Goal: Task Accomplishment & Management: Use online tool/utility

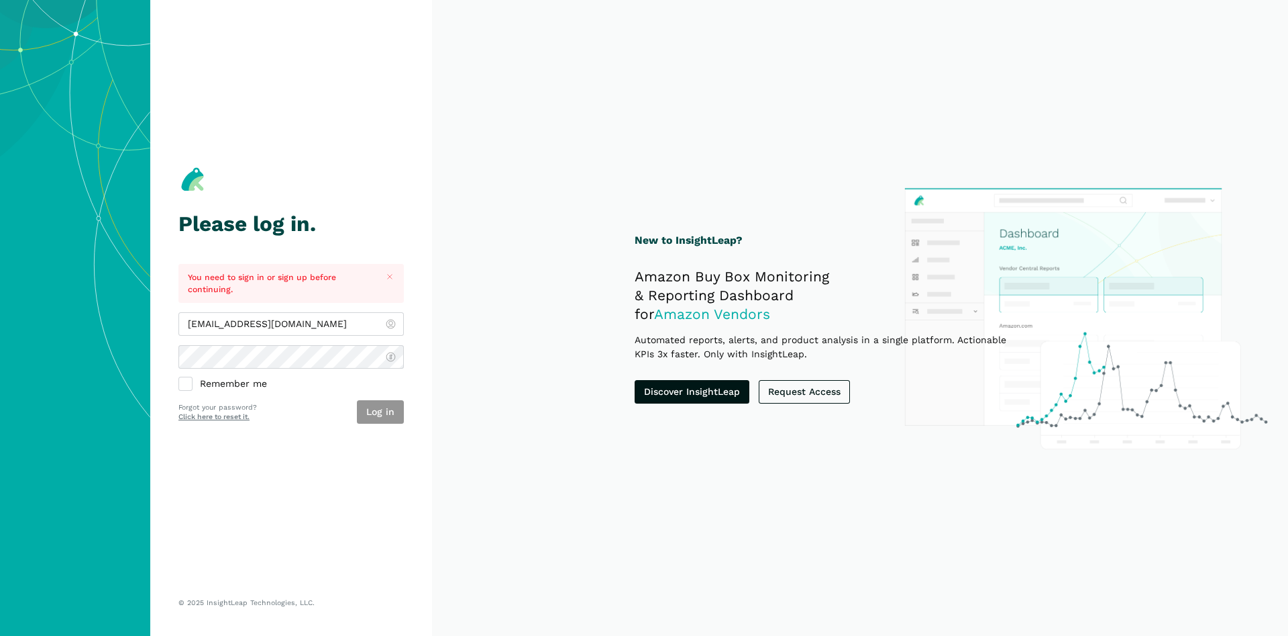
type input "[EMAIL_ADDRESS][DOMAIN_NAME]"
click at [380, 405] on button "Log in" at bounding box center [380, 411] width 47 height 23
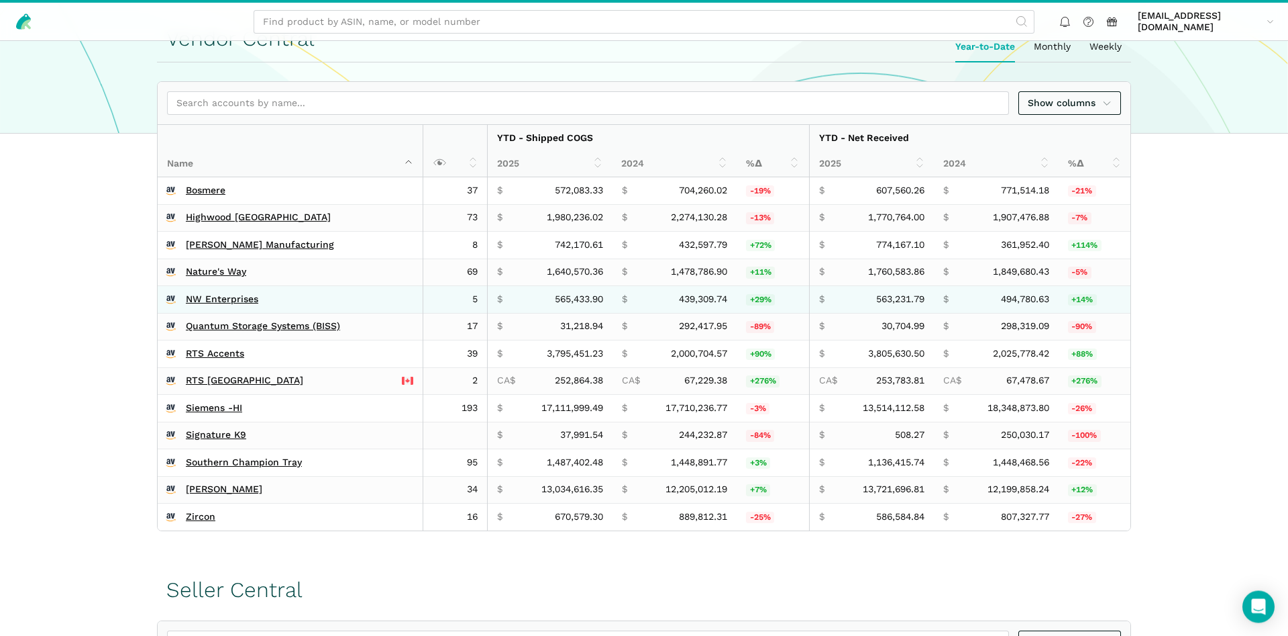
scroll to position [274, 0]
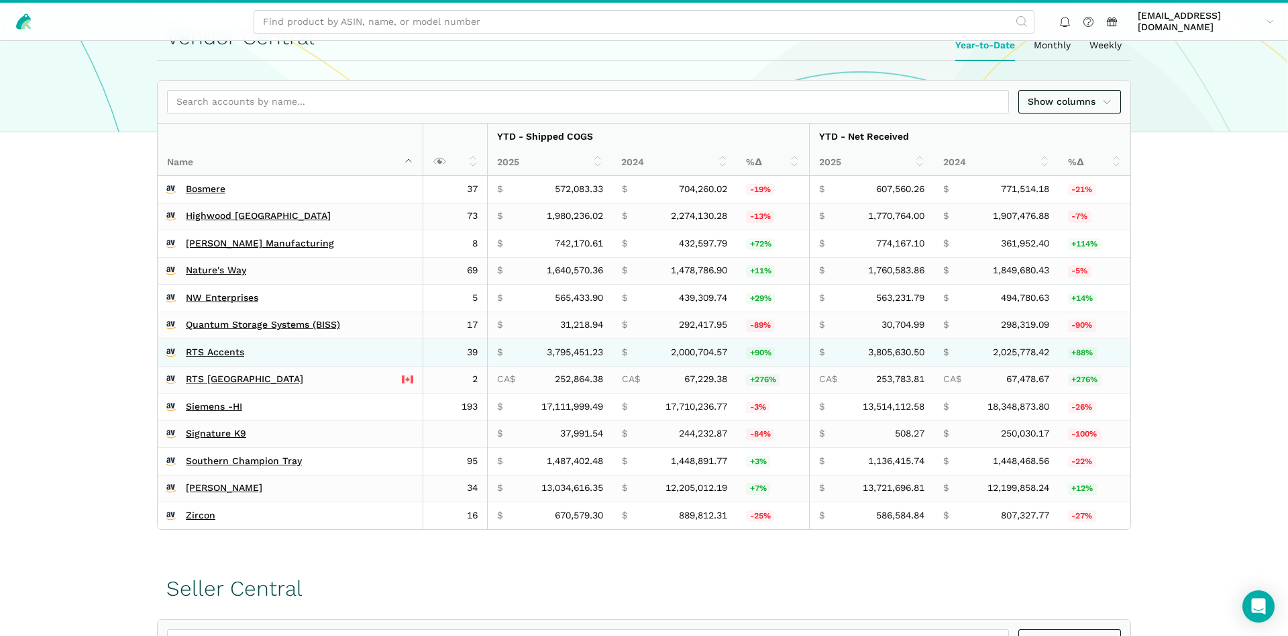
click at [223, 345] on td "RTS Accents" at bounding box center [291, 353] width 266 height 28
click at [219, 353] on link "RTS Accents" at bounding box center [215, 352] width 58 height 12
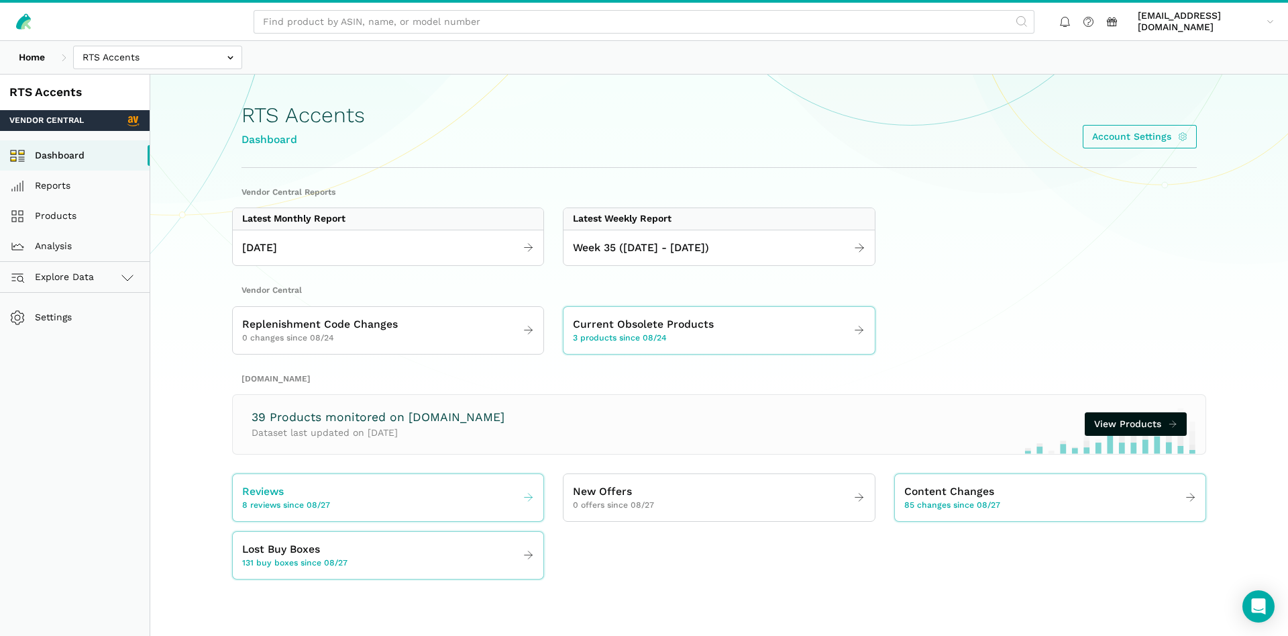
click at [317, 500] on span "8 reviews since 08/27" at bounding box center [286, 505] width 88 height 12
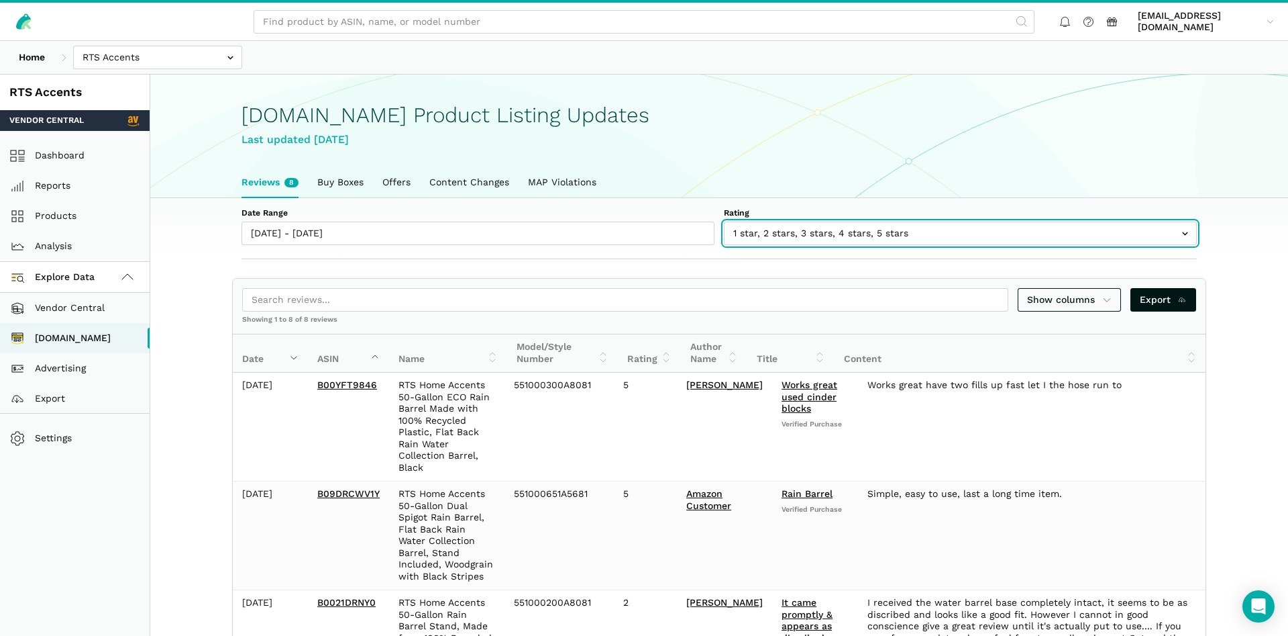
click at [791, 225] on input "text" at bounding box center [960, 232] width 473 height 23
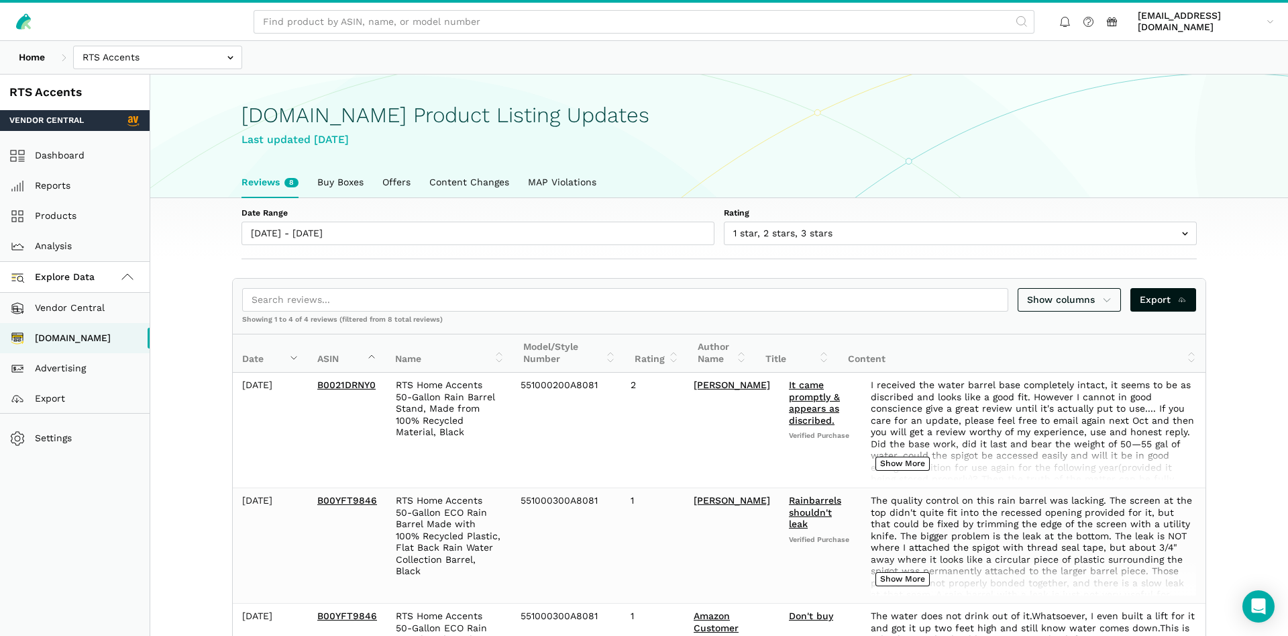
click at [925, 122] on h1 "Amazon.com Product Listing Updates" at bounding box center [720, 114] width 956 height 23
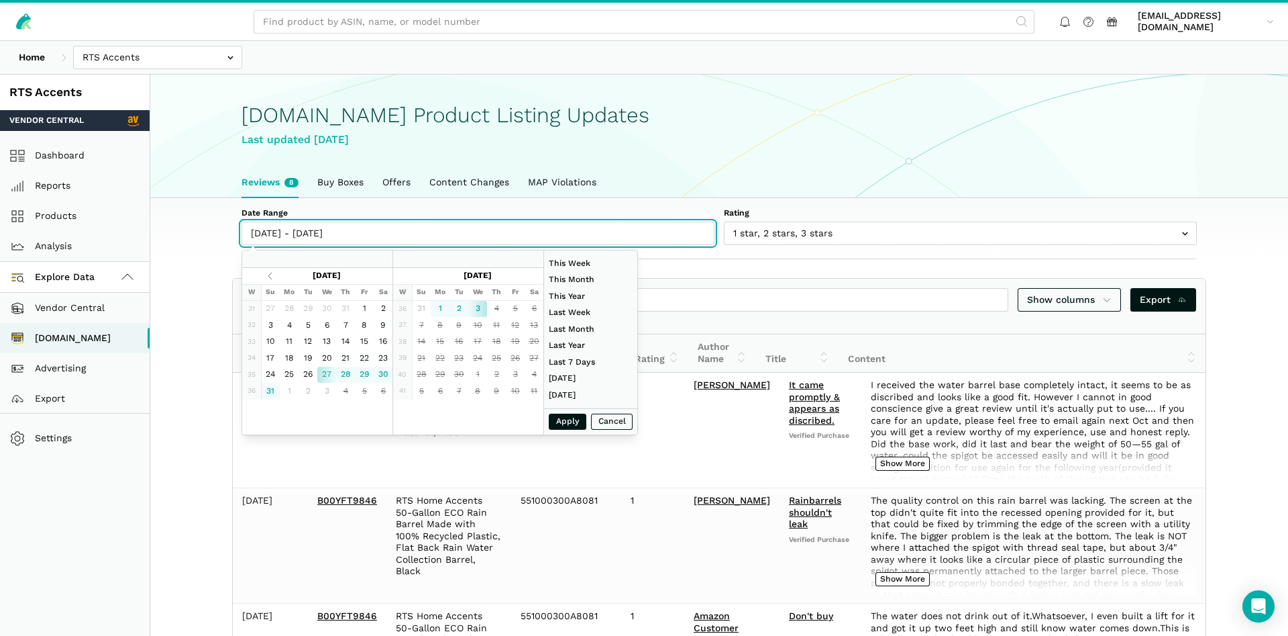
type input "08/27/2025"
type input "09/03/2025"
click at [310, 225] on input "08/27/2025 - 09/03/2025" at bounding box center [478, 232] width 473 height 23
type input "08/22/2025"
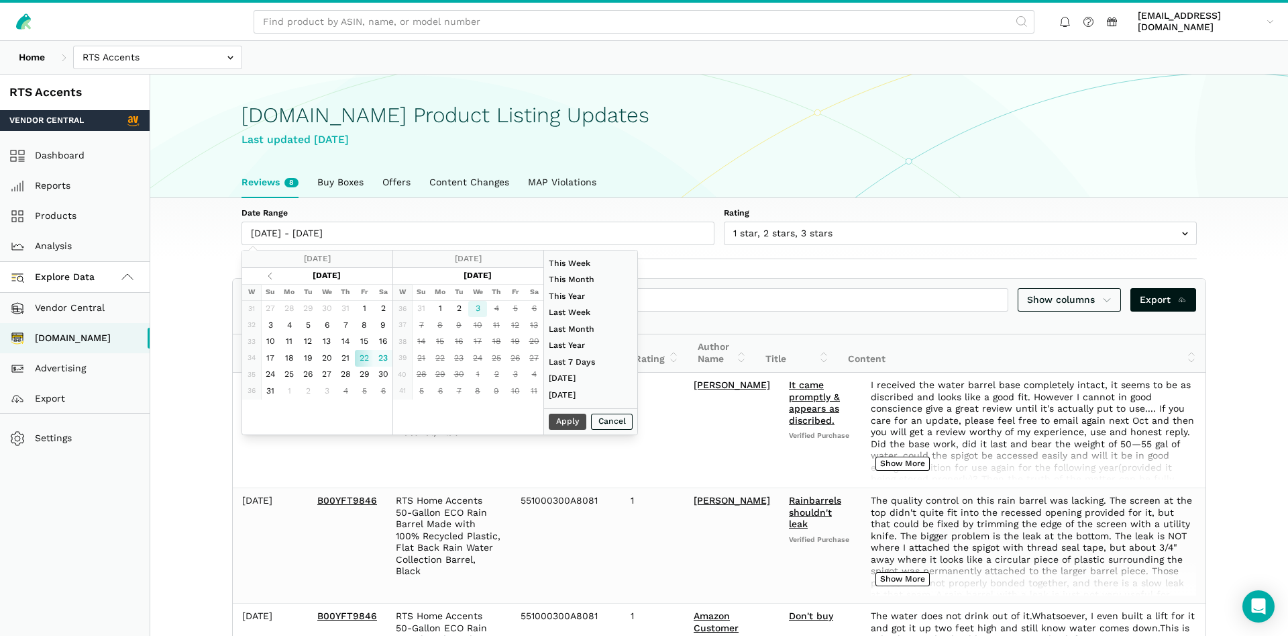
type input "09/03/2025"
type input "08/22/2025"
click at [569, 427] on button "Apply" at bounding box center [568, 421] width 38 height 17
type input "08/22/2025 - 09/03/2025"
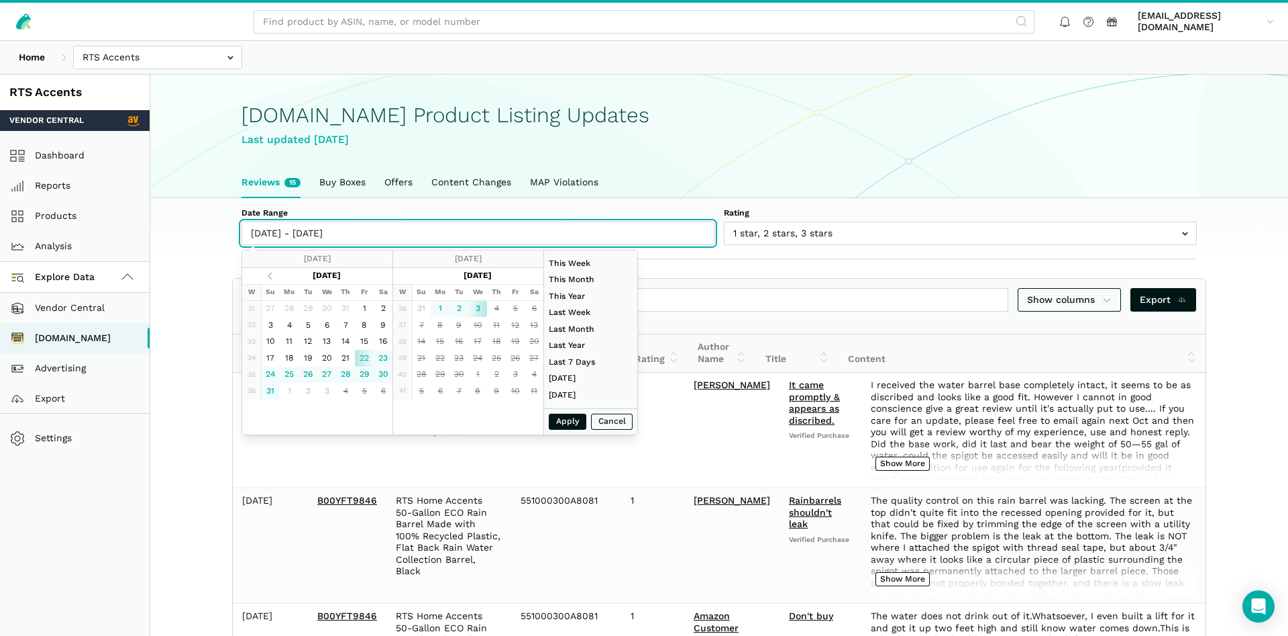
click at [404, 236] on input "08/22/2025 - 09/03/2025" at bounding box center [478, 232] width 473 height 23
type input "08/23/2025"
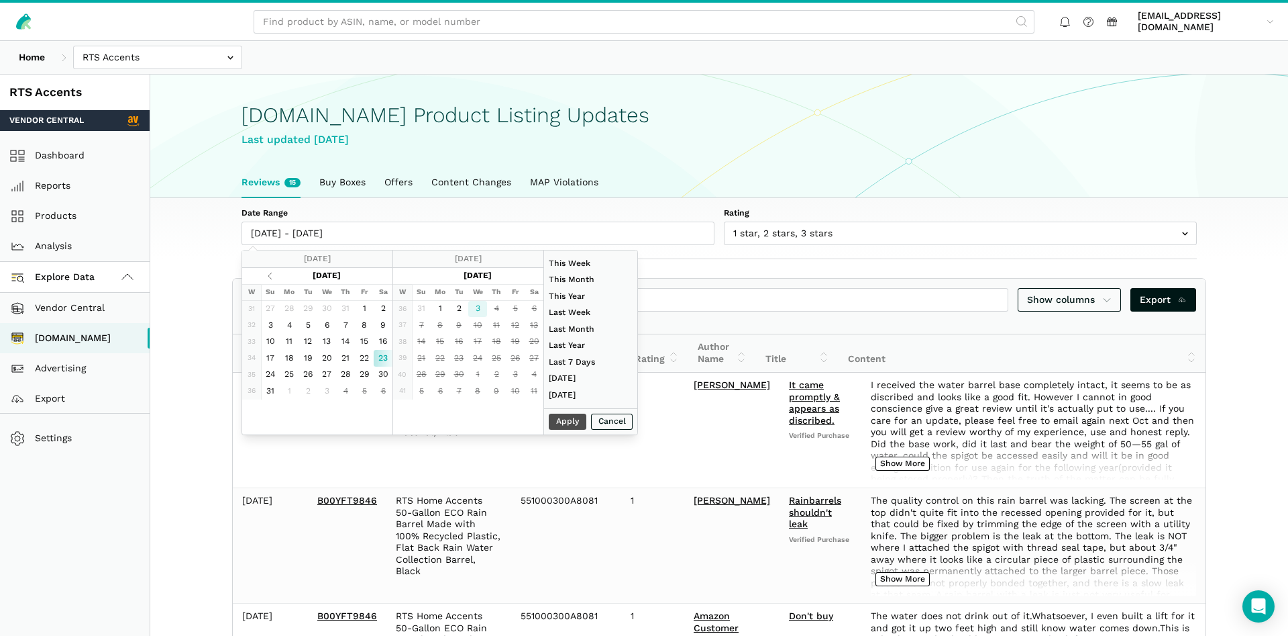
type input "09/03/2025"
type input "07/01/2025"
type input "07/31/2025"
type input "08/23/2025"
type input "09/03/2025"
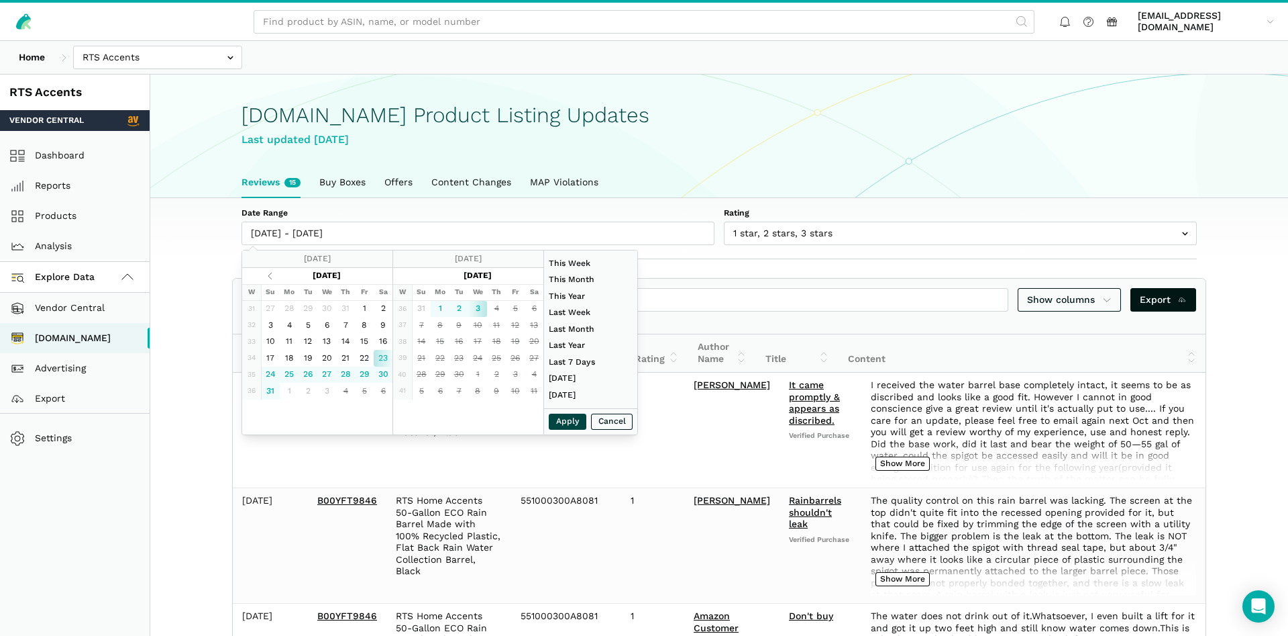
click at [574, 427] on button "Apply" at bounding box center [568, 421] width 38 height 17
type input "08/23/2025 - 09/03/2025"
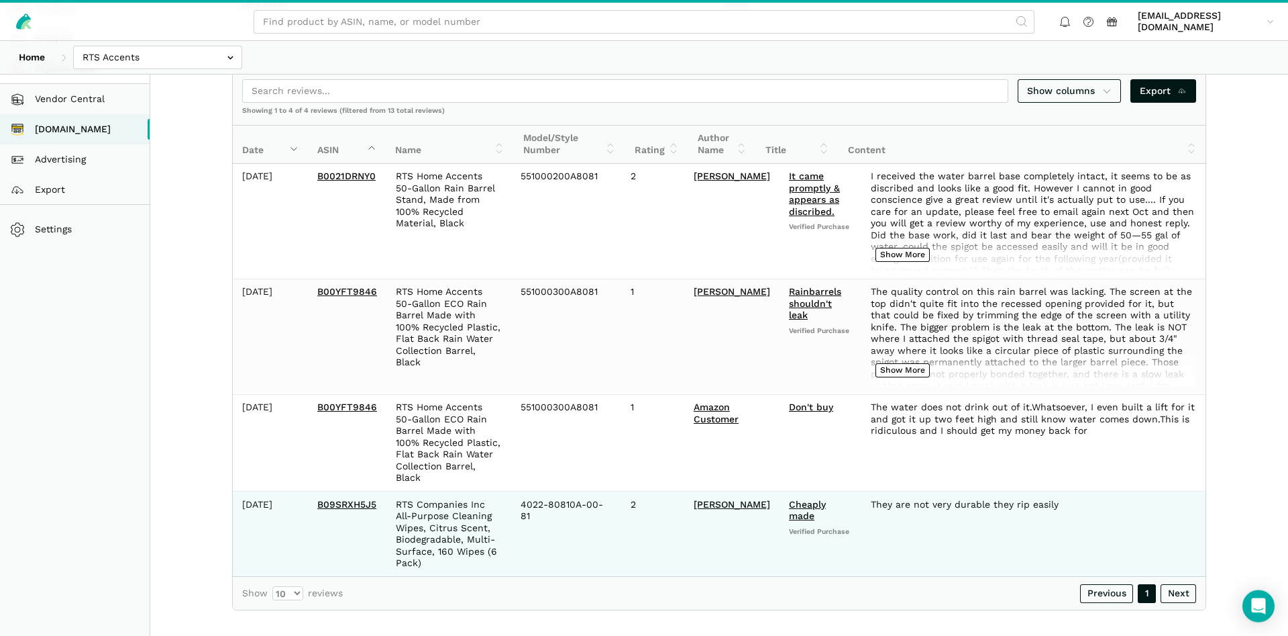
scroll to position [209, 0]
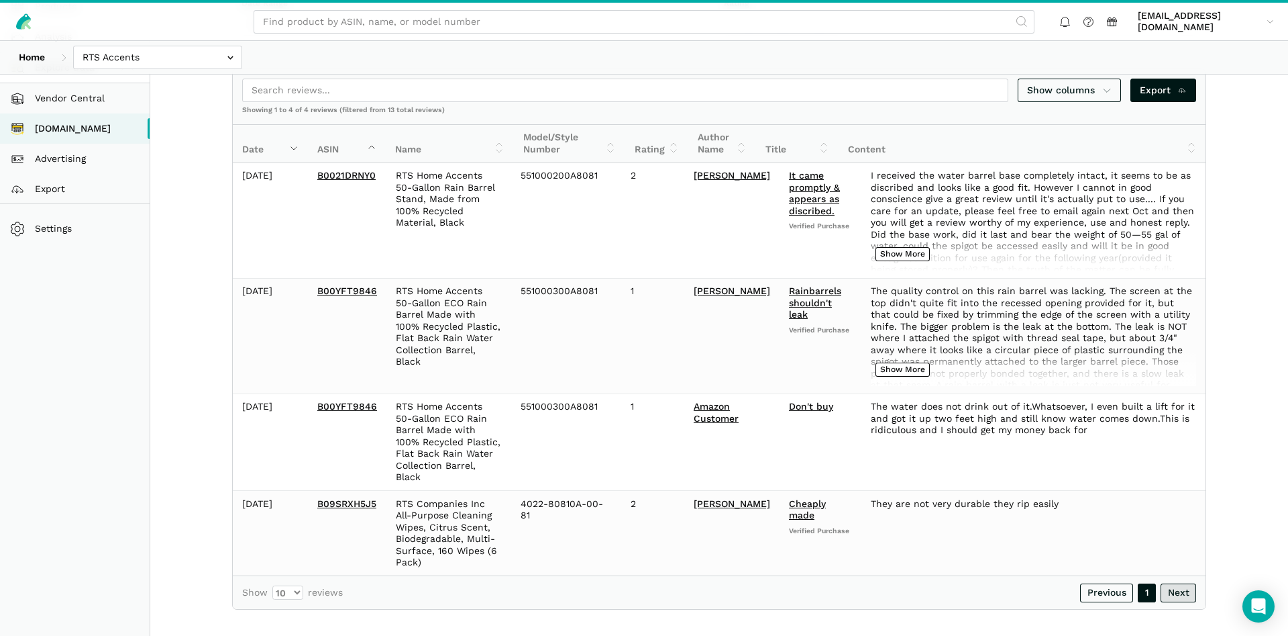
click at [1184, 583] on link "Next" at bounding box center [1179, 592] width 36 height 19
click at [1144, 87] on span "Export" at bounding box center [1164, 90] width 48 height 14
